Goal: Submit feedback/report problem

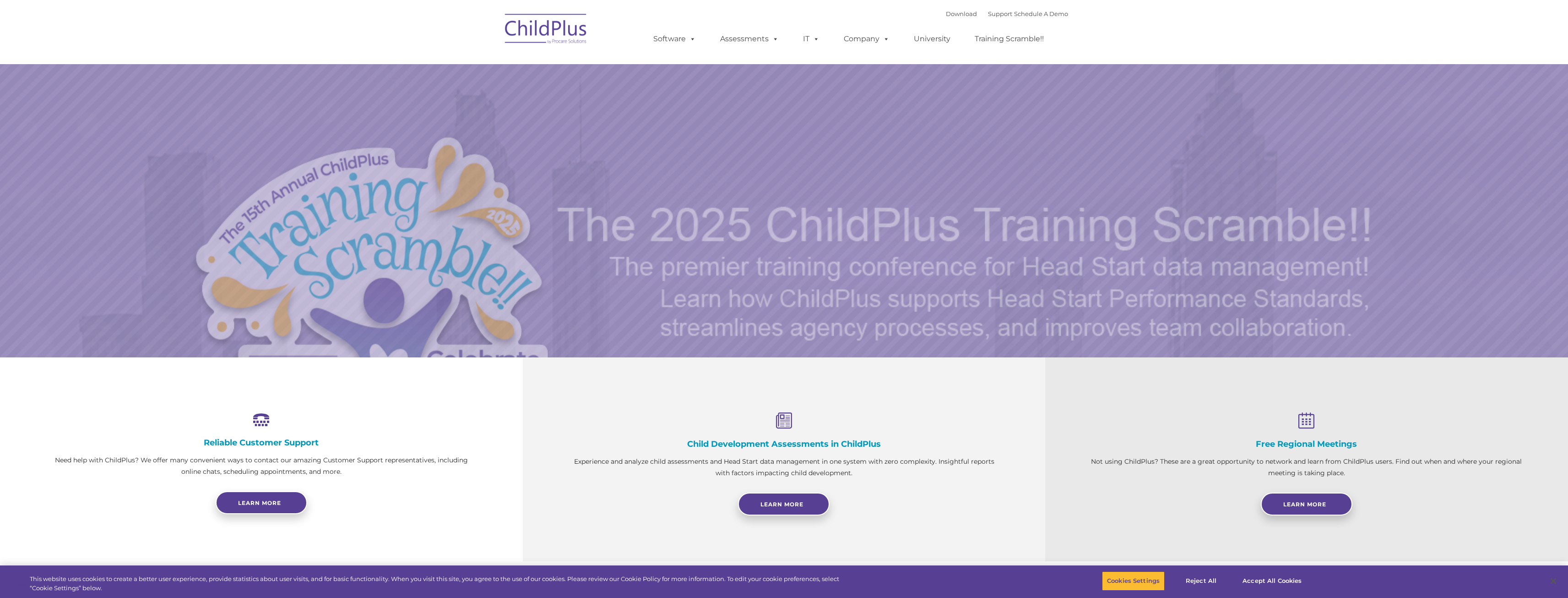
select select "MEDIUM"
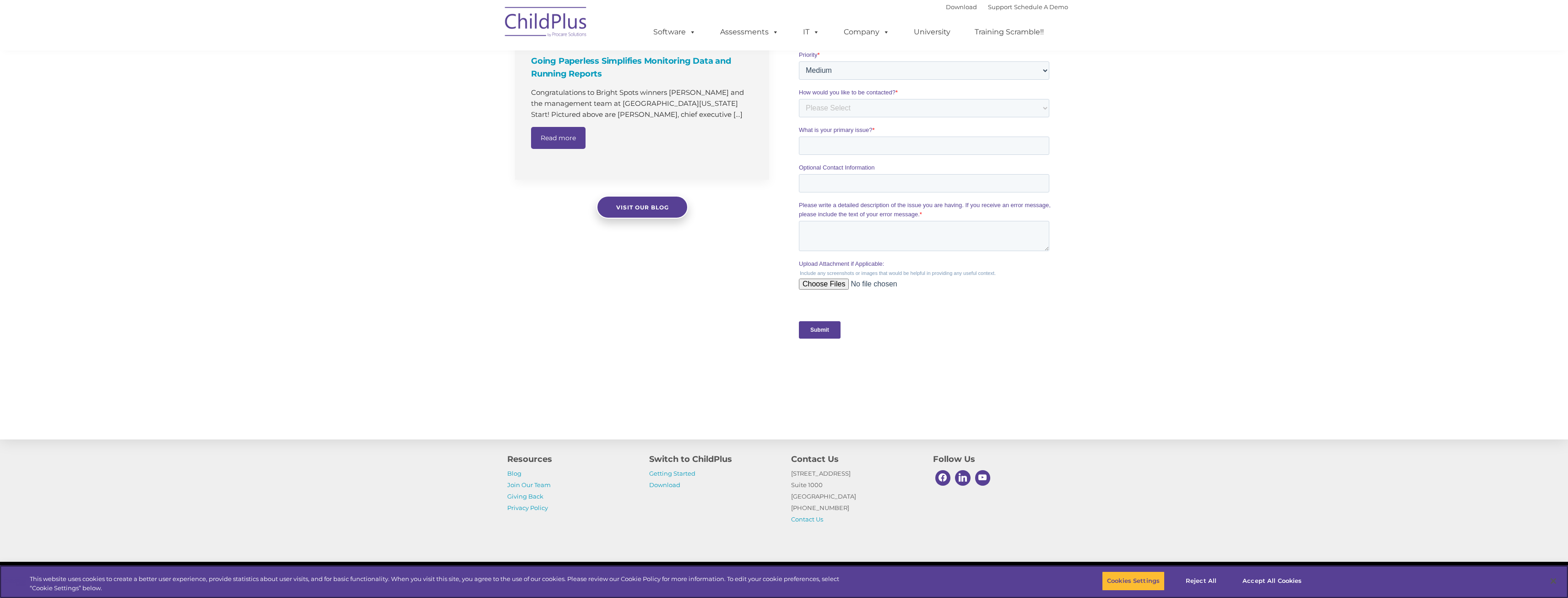
scroll to position [707, 0]
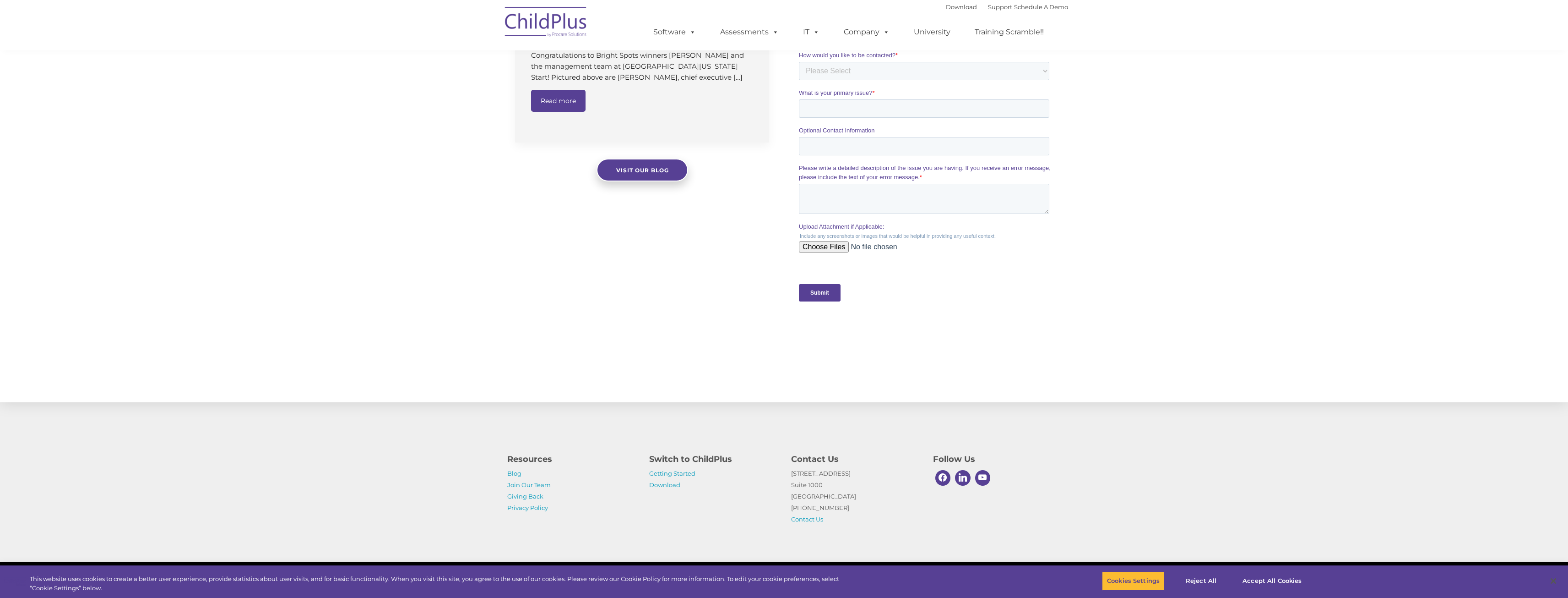
click at [533, 25] on img at bounding box center [546, 23] width 91 height 46
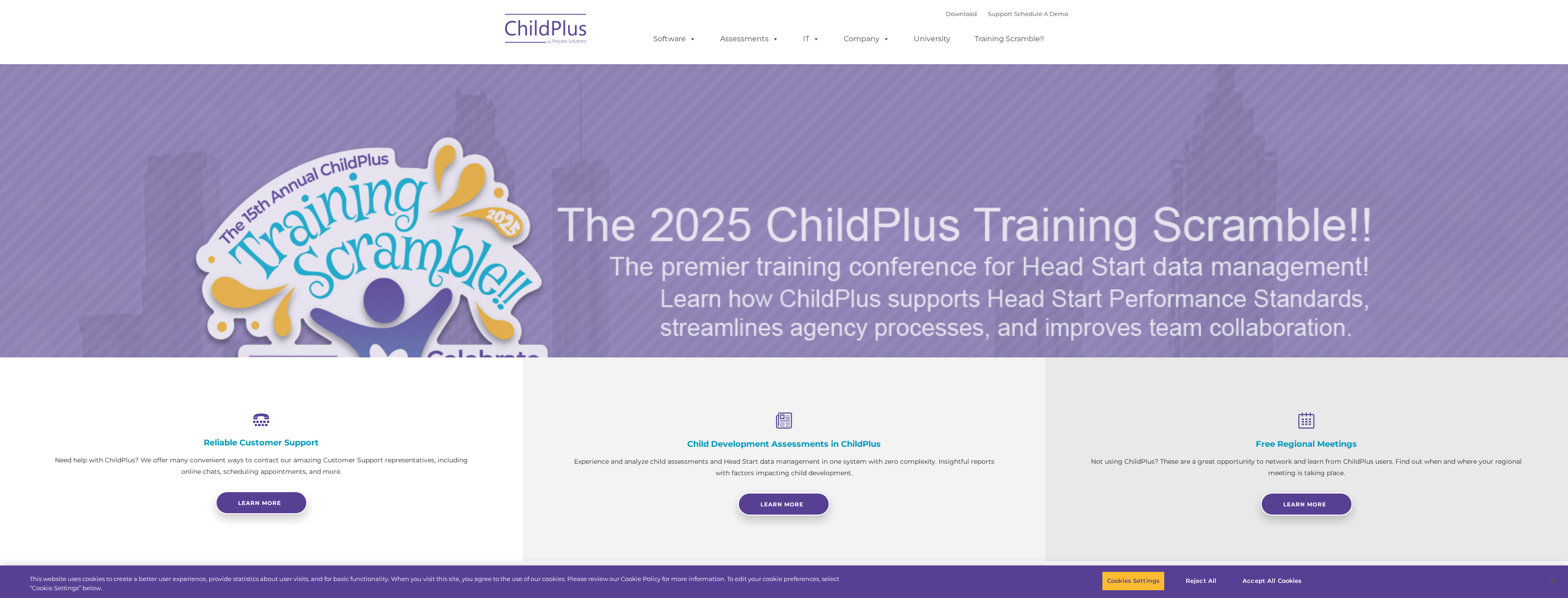
select select "MEDIUM"
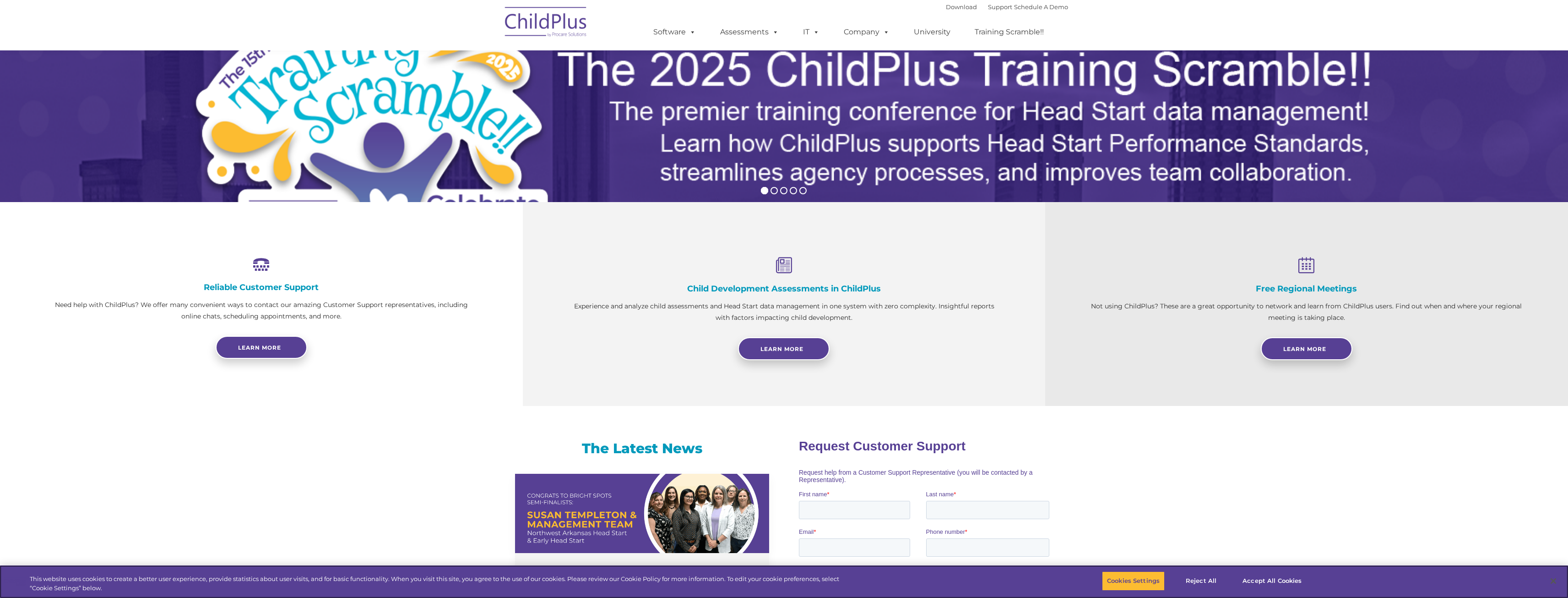
scroll to position [157, 0]
